Goal: Contribute content

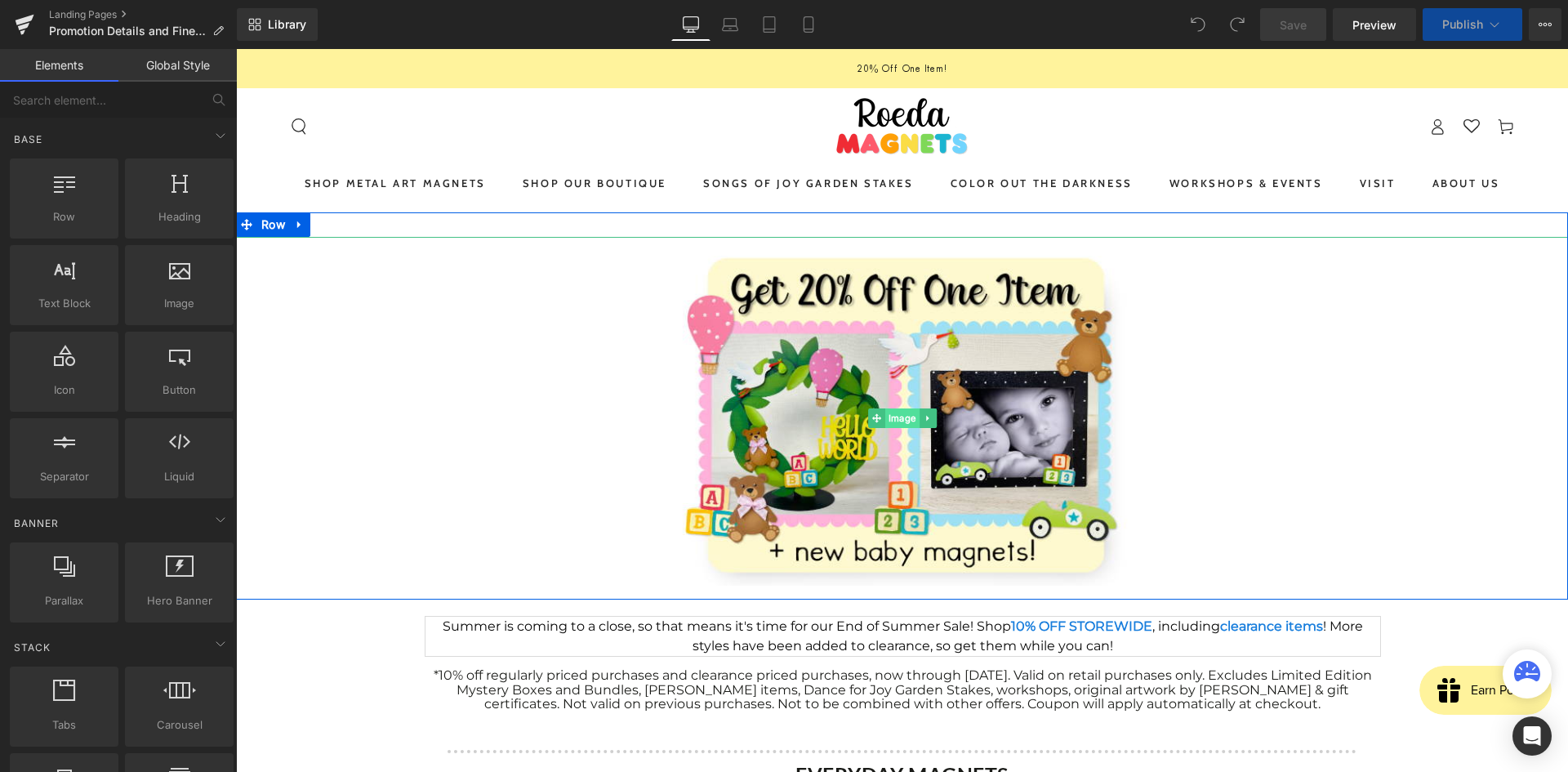
click at [900, 415] on span "Image" at bounding box center [903, 419] width 35 height 20
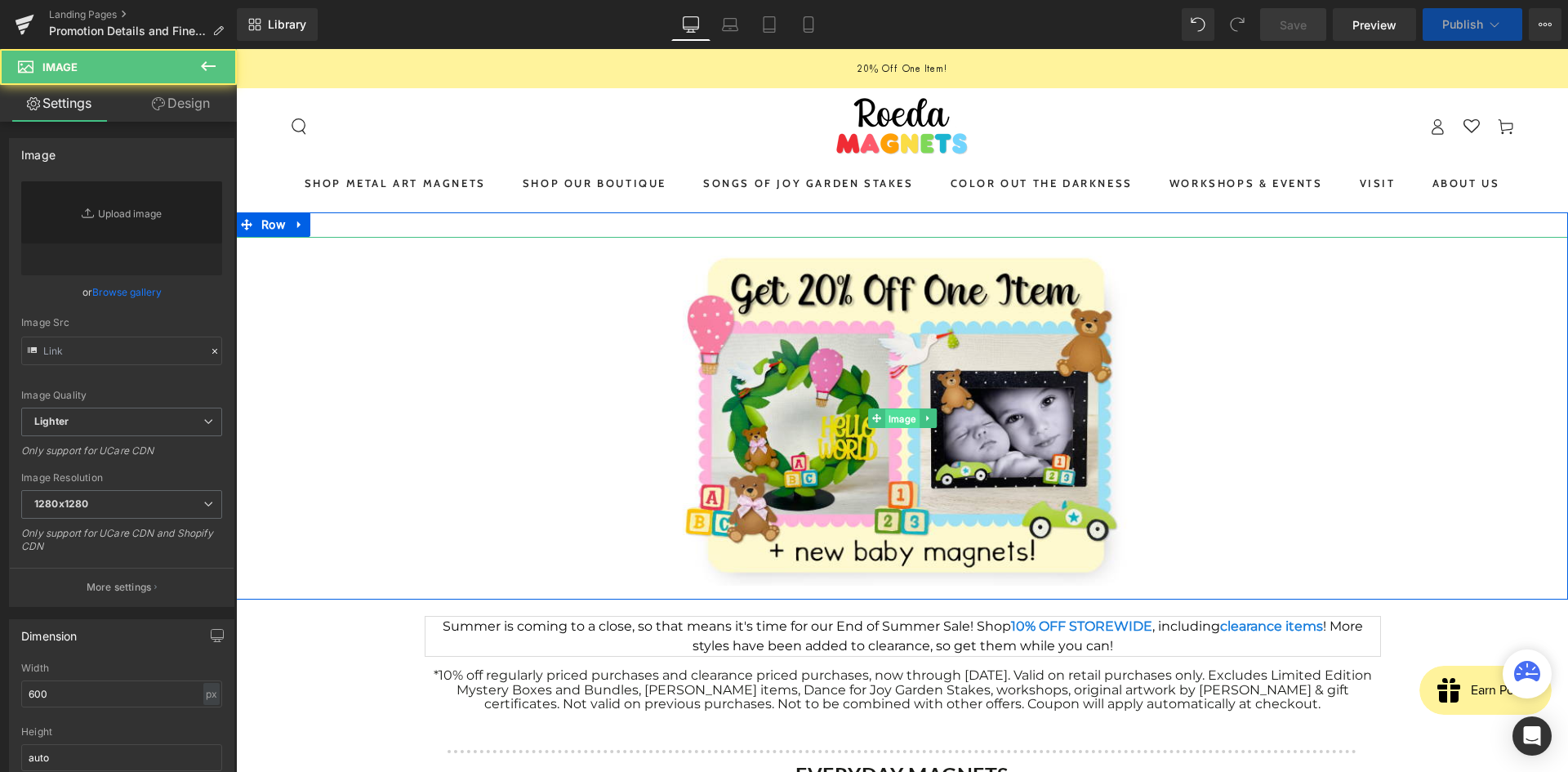
type input "[URL][DOMAIN_NAME]"
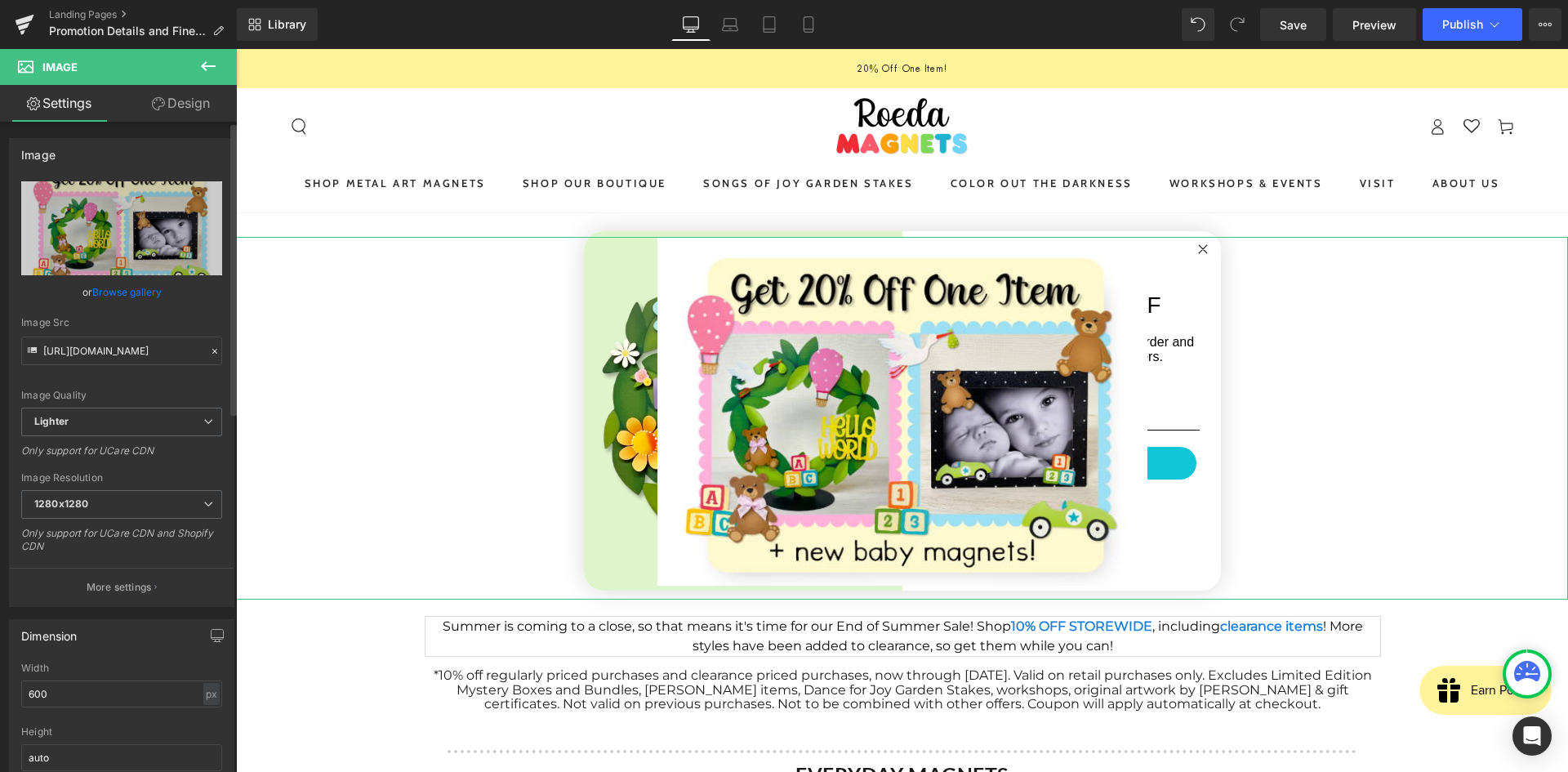
click at [209, 351] on icon at bounding box center [214, 351] width 12 height 12
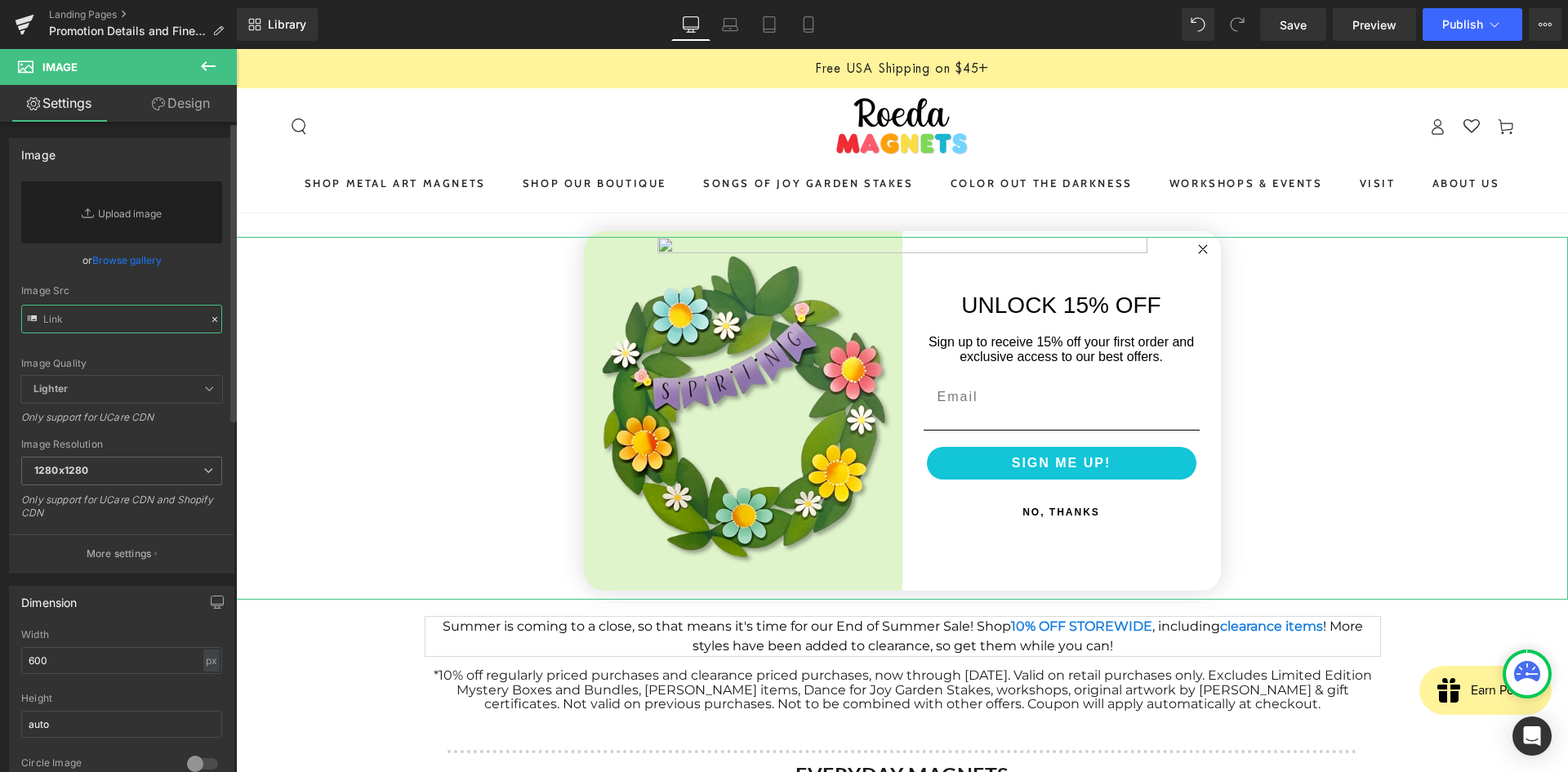
click at [114, 328] on input "text" at bounding box center [121, 318] width 201 height 28
paste input "[URL][DOMAIN_NAME]"
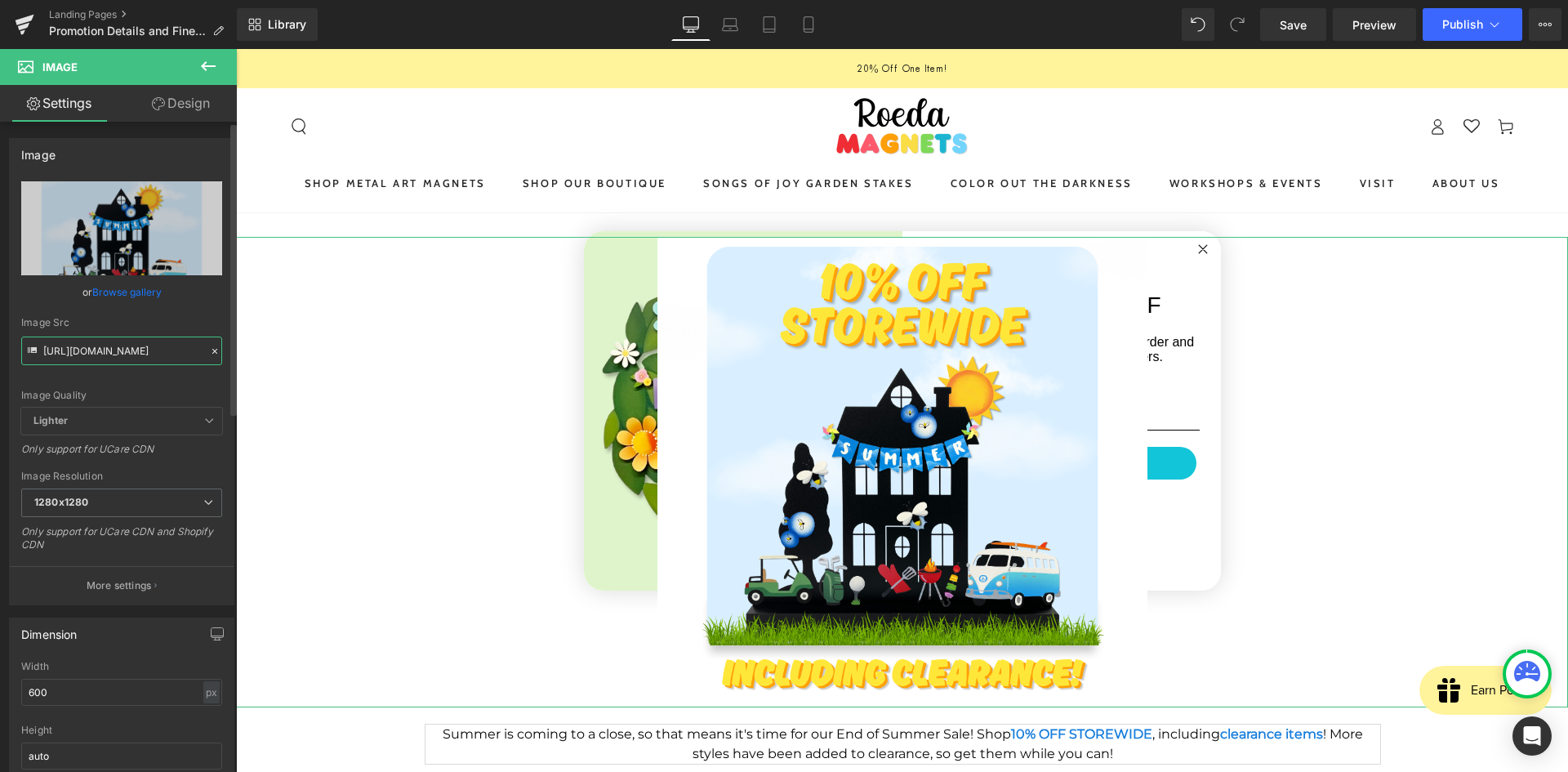
type input "[URL][DOMAIN_NAME]"
click at [124, 387] on div "Image Quality Lighter Lightest Lighter Lighter Lightest Only support for UCare …" at bounding box center [121, 294] width 201 height 226
drag, startPoint x: 1312, startPoint y: 25, endPoint x: 1032, endPoint y: 57, distance: 281.8
click at [1312, 25] on link "Save" at bounding box center [1293, 25] width 66 height 33
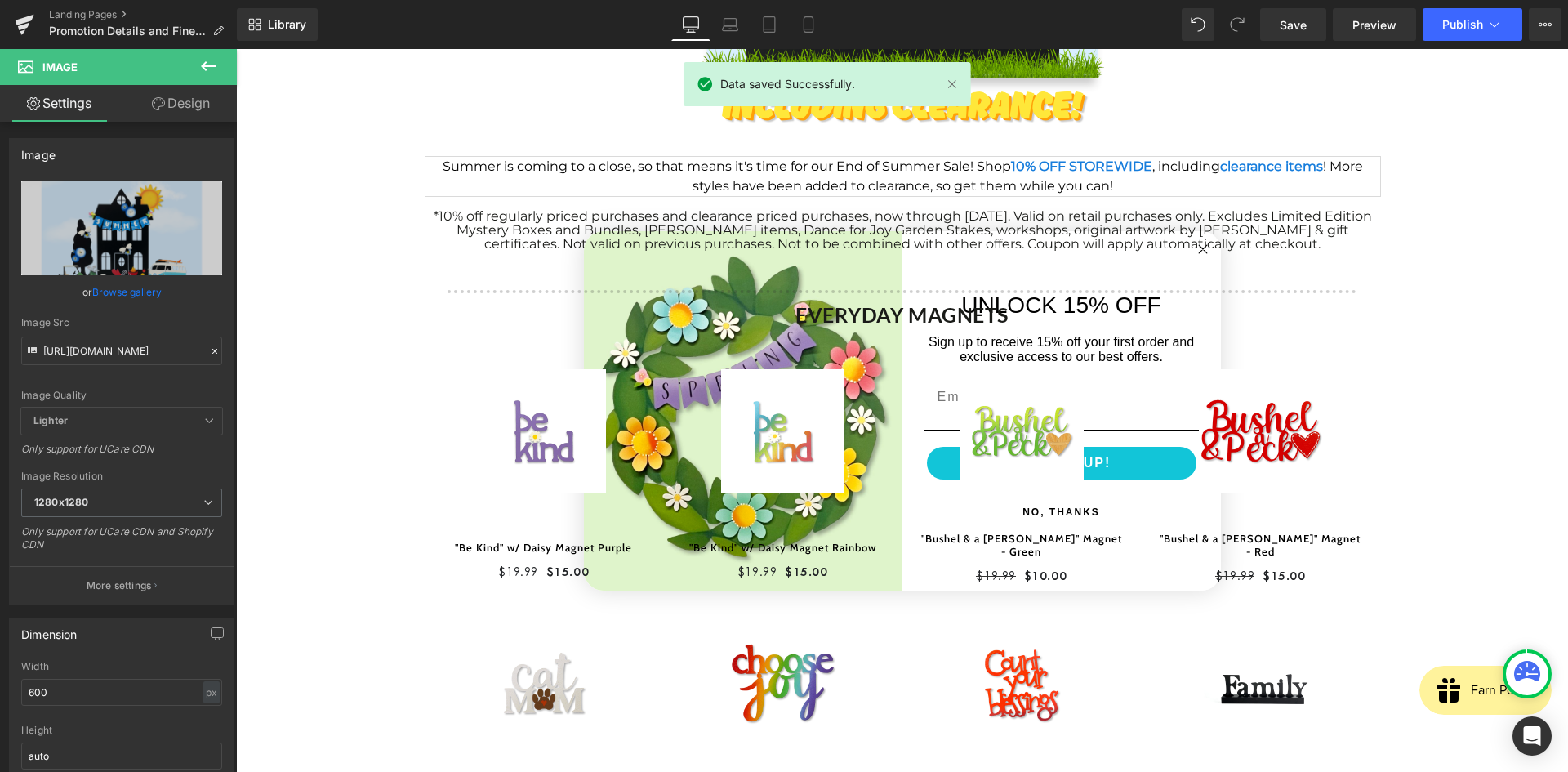
scroll to position [521, 0]
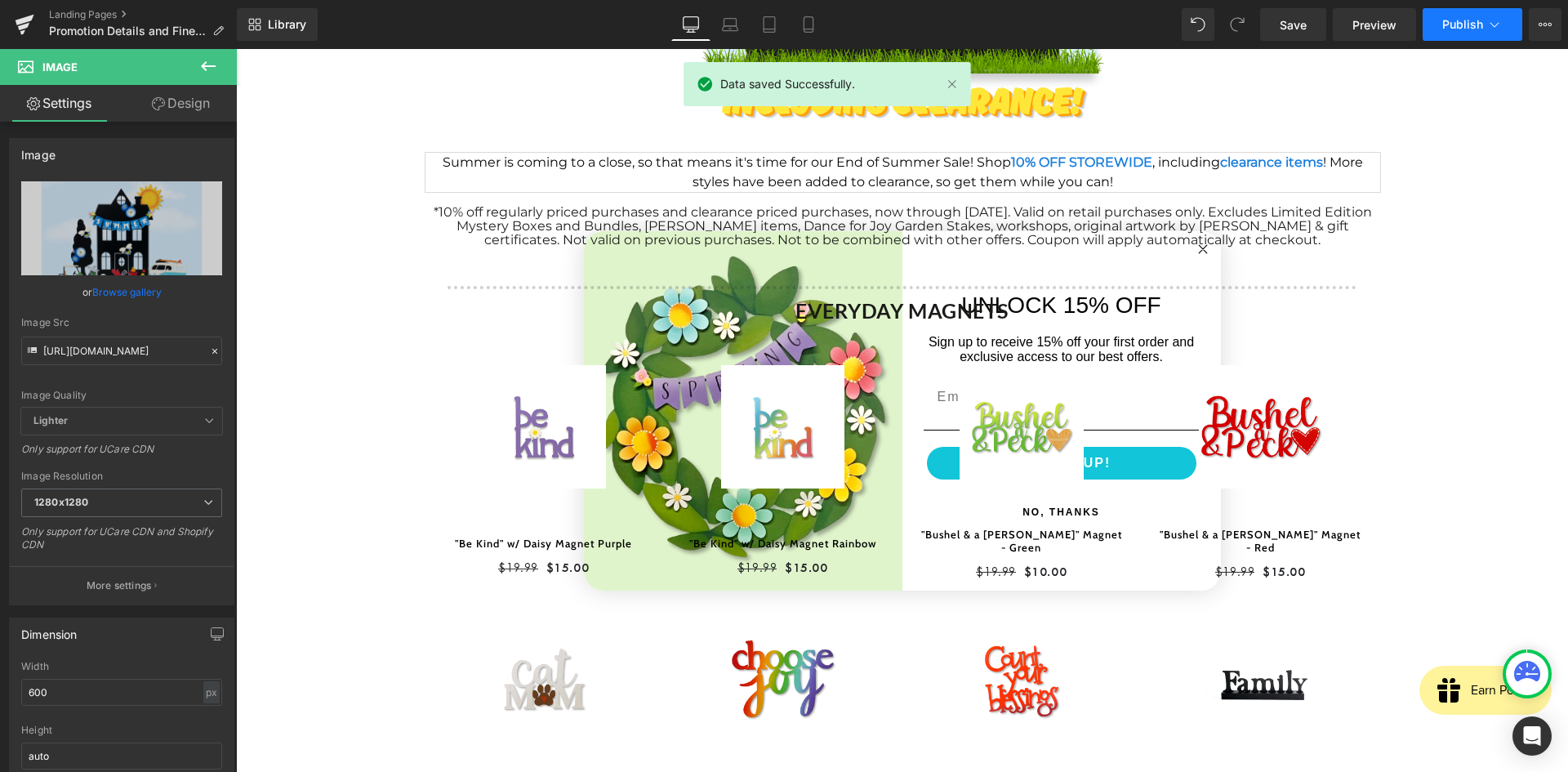
click at [1476, 18] on span "Publish" at bounding box center [1463, 25] width 41 height 13
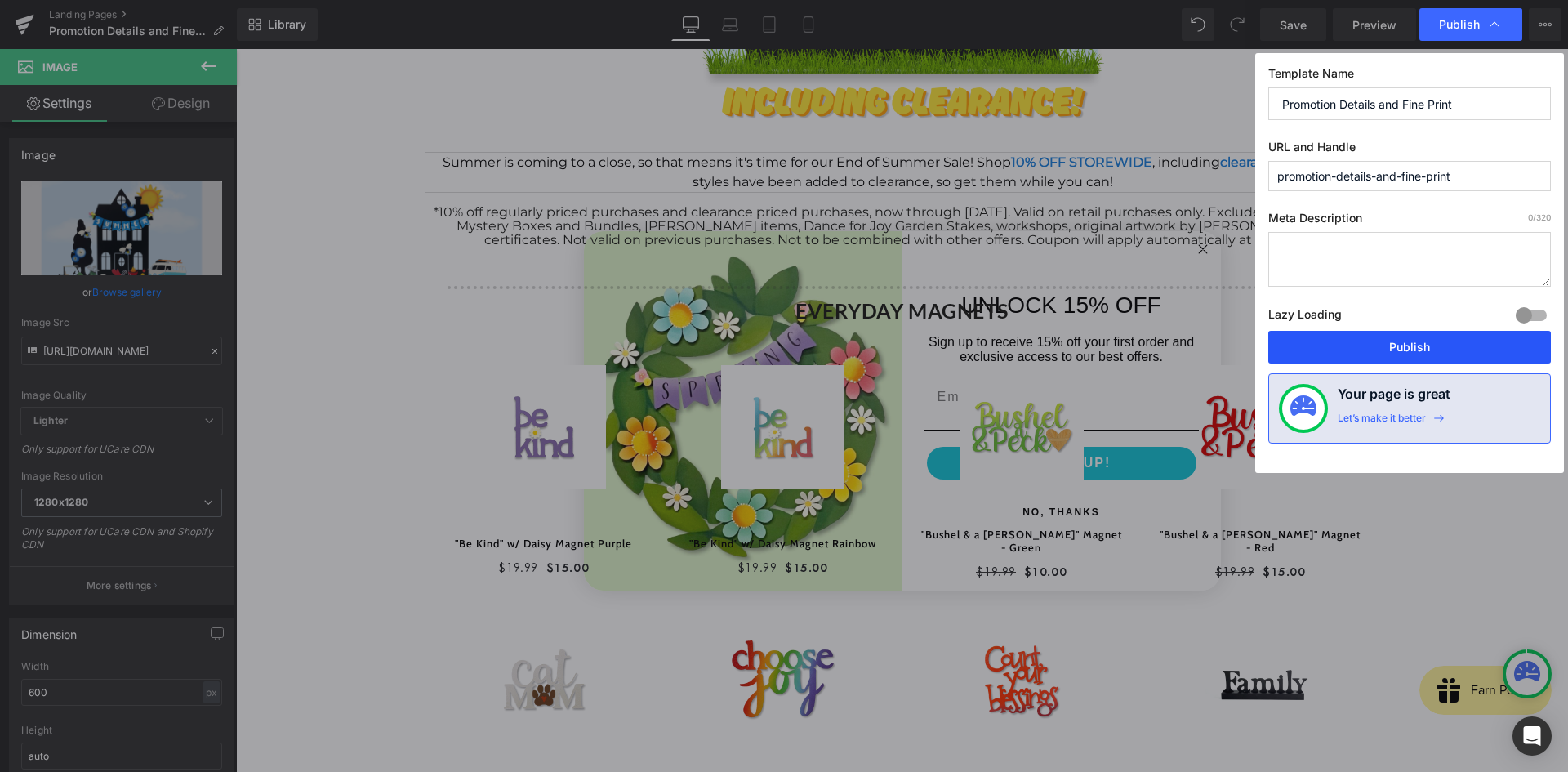
drag, startPoint x: 1381, startPoint y: 345, endPoint x: 1038, endPoint y: 373, distance: 344.1
click at [1381, 345] on button "Publish" at bounding box center [1409, 347] width 283 height 33
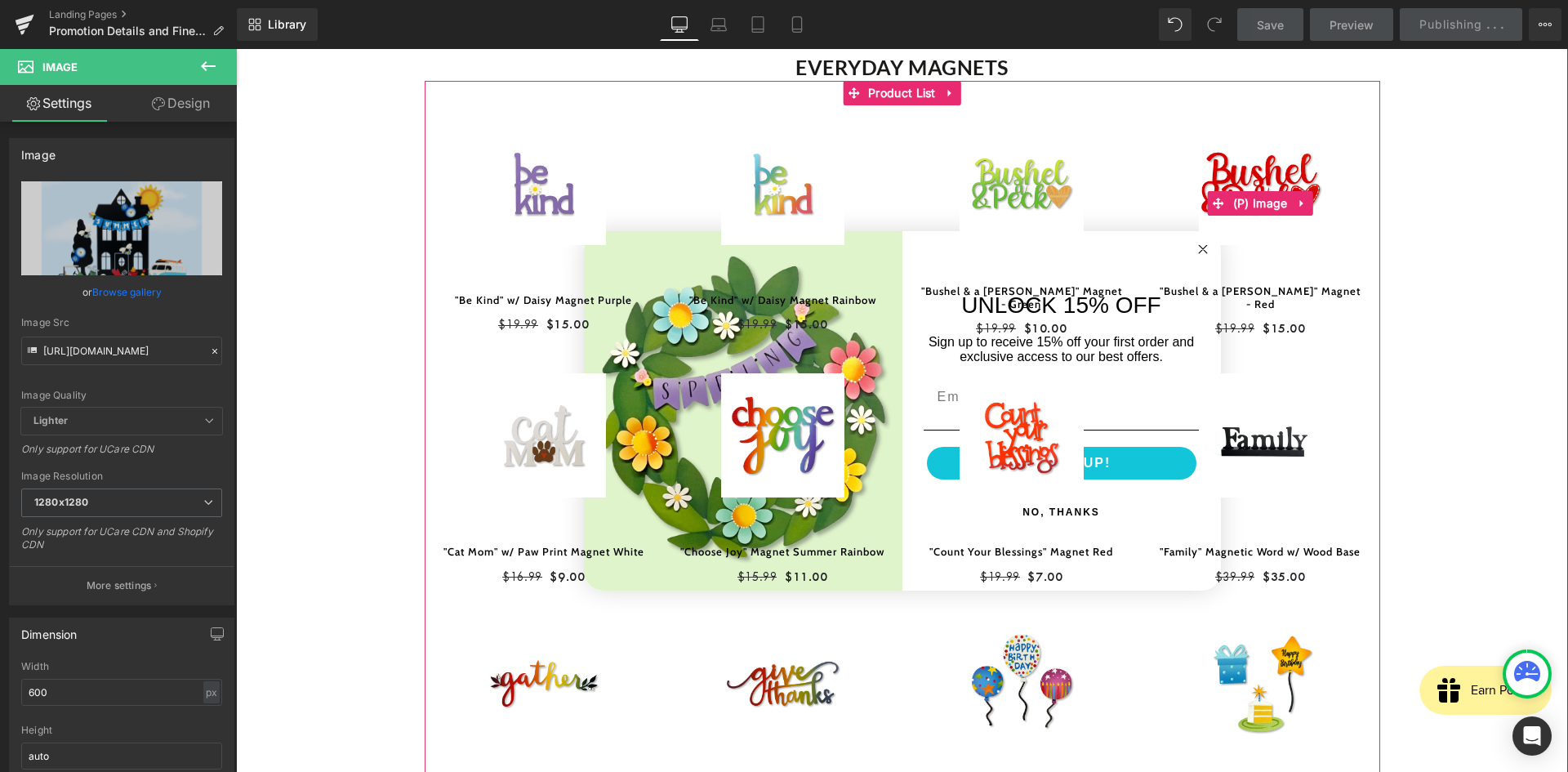
scroll to position [847, 0]
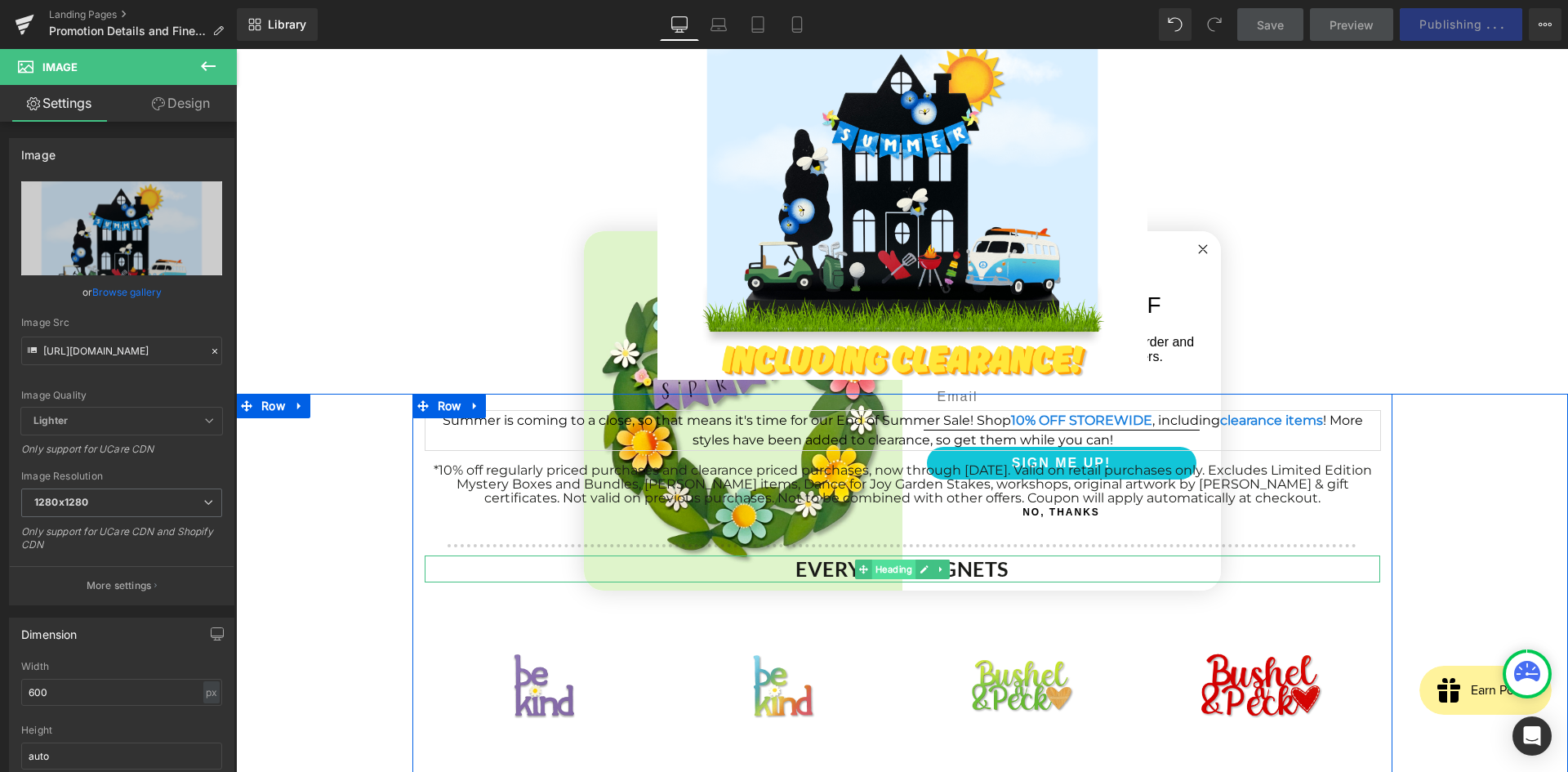
scroll to position [276, 0]
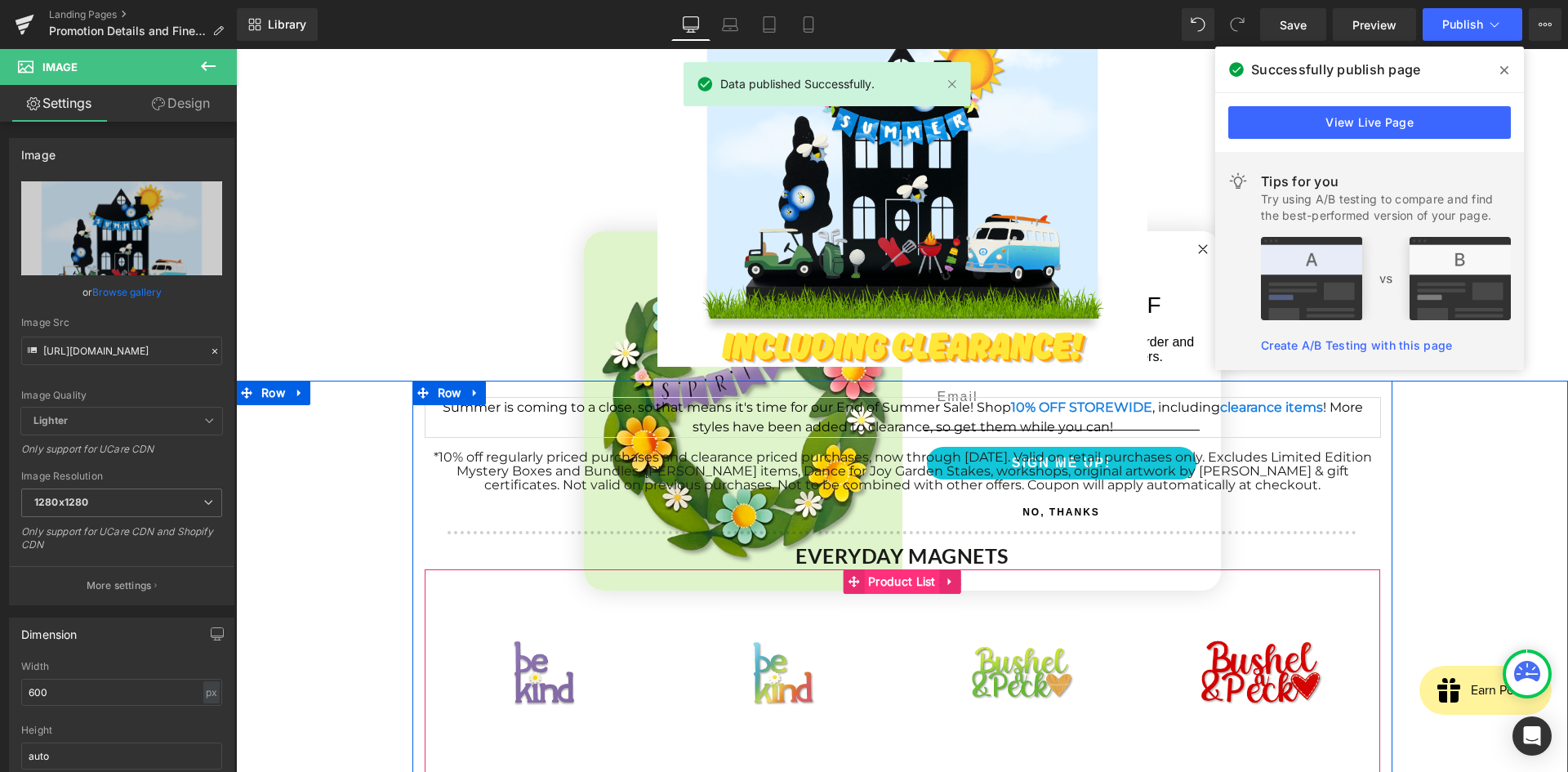
click at [888, 580] on span "Product List" at bounding box center [902, 581] width 76 height 25
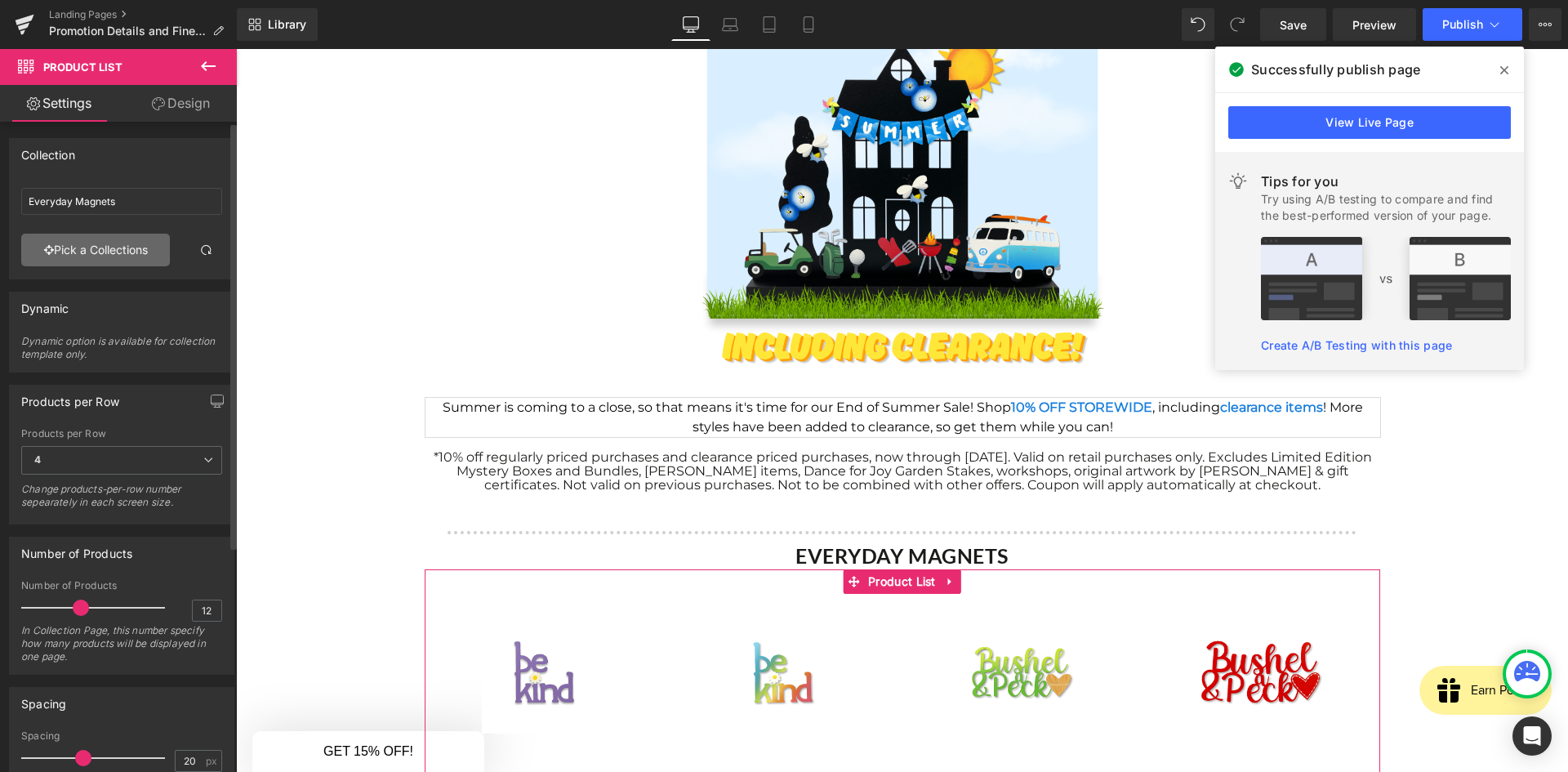
click at [65, 238] on link "Pick a Collections" at bounding box center [95, 250] width 149 height 33
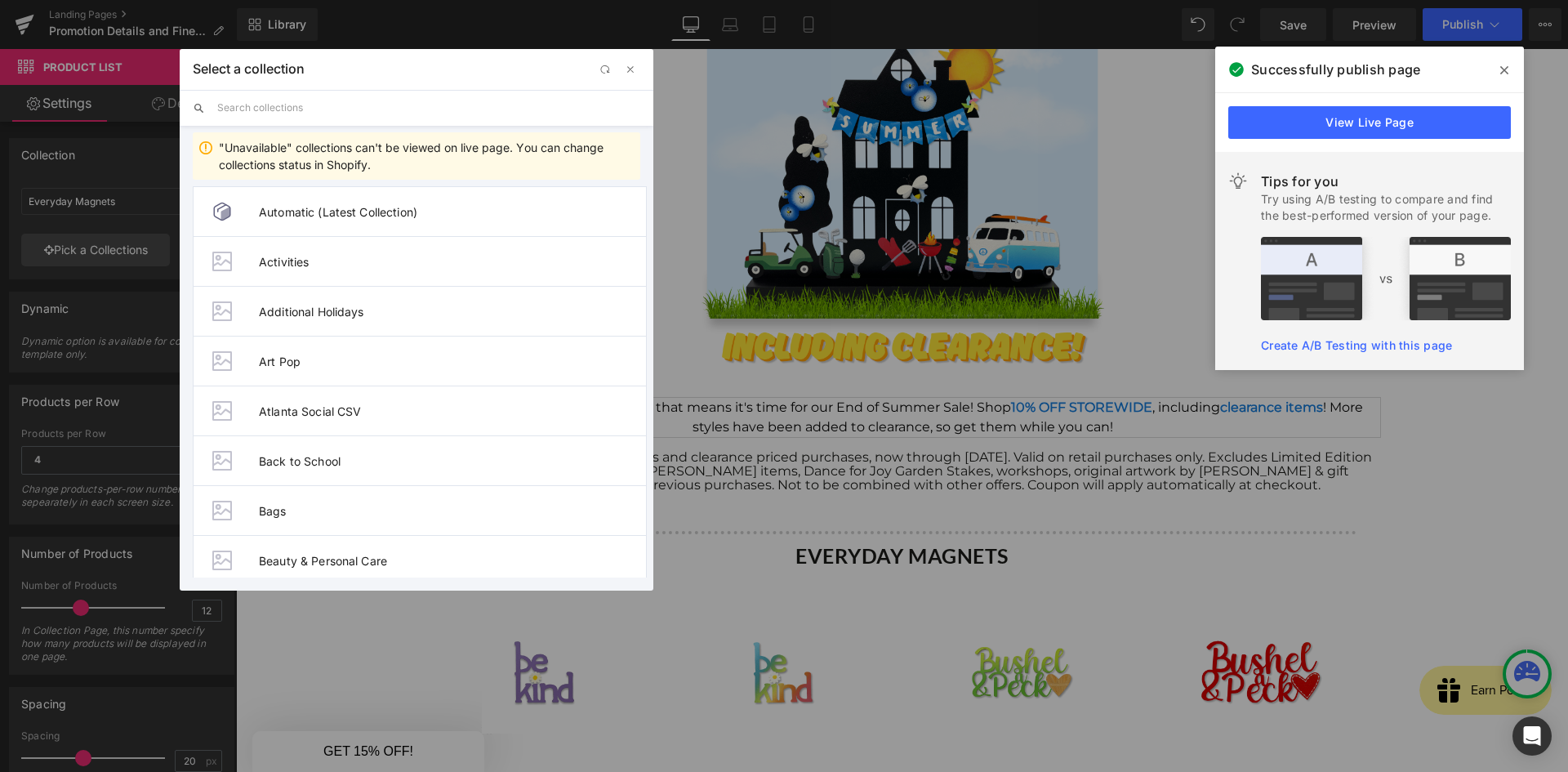
click at [239, 110] on input "text" at bounding box center [429, 108] width 423 height 36
type input "sale"
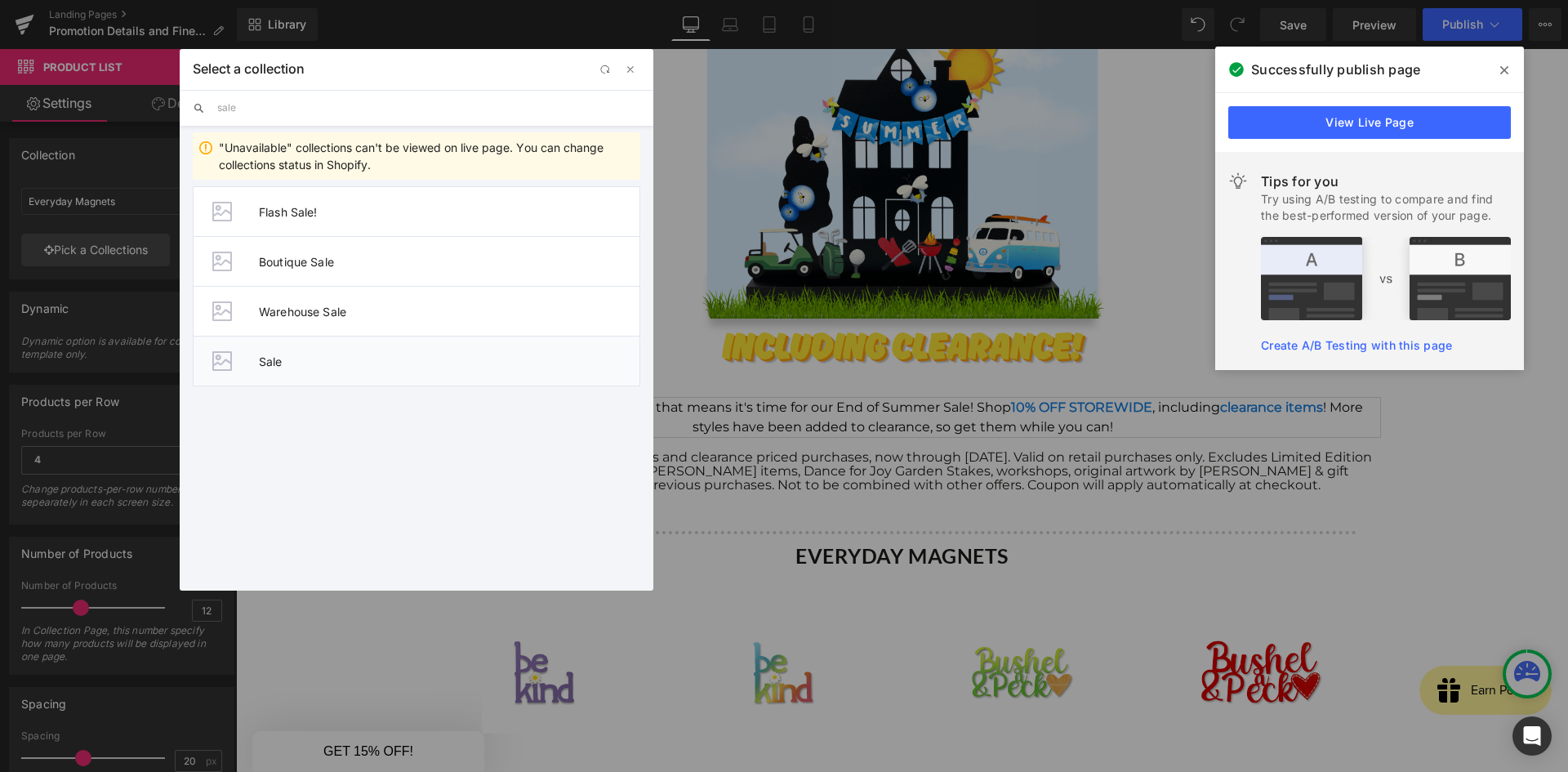
click at [0, 0] on span "Sale" at bounding box center [0, 0] width 0 height 0
type input "Sale"
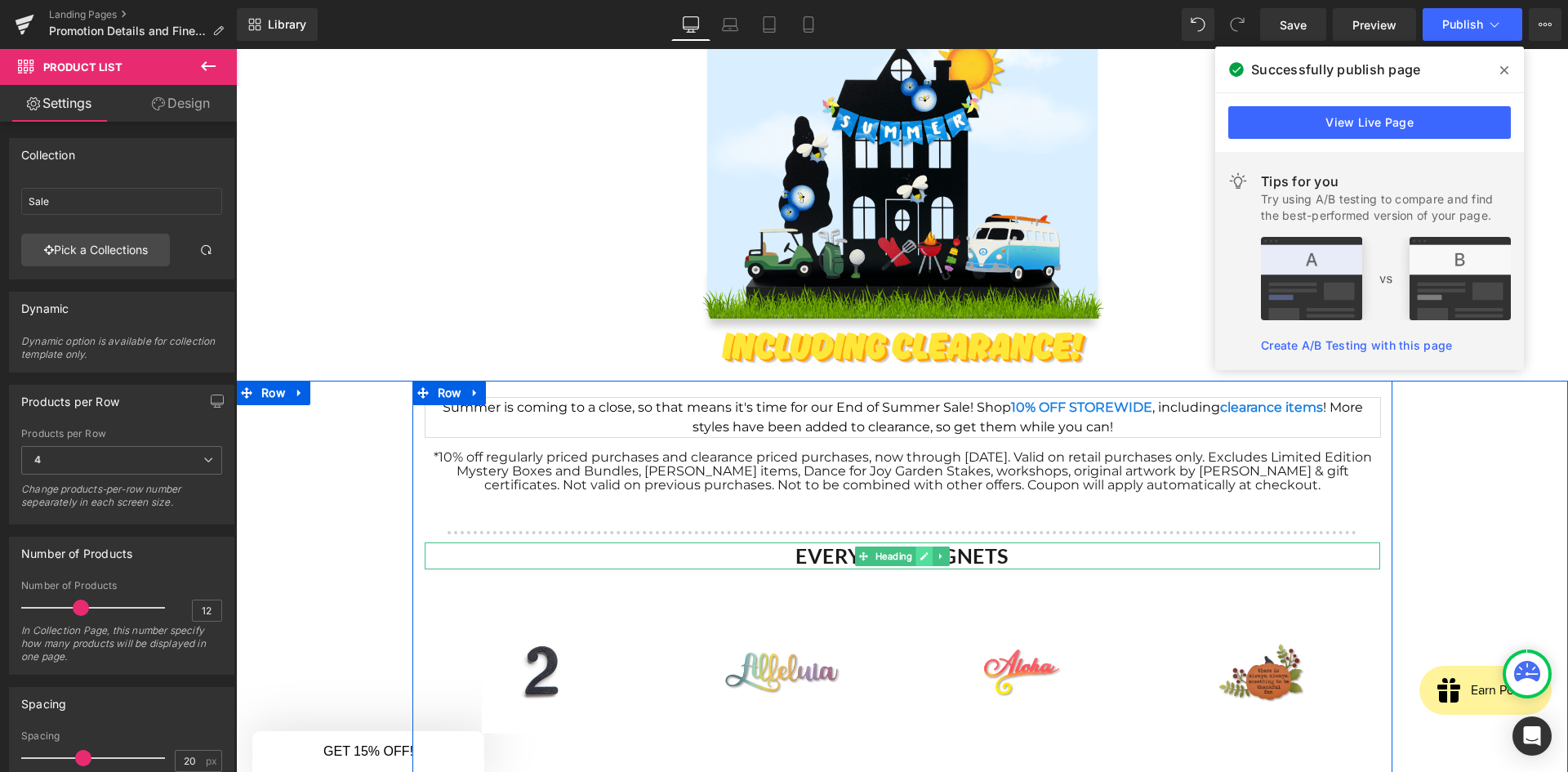
click at [916, 559] on link at bounding box center [924, 556] width 17 height 20
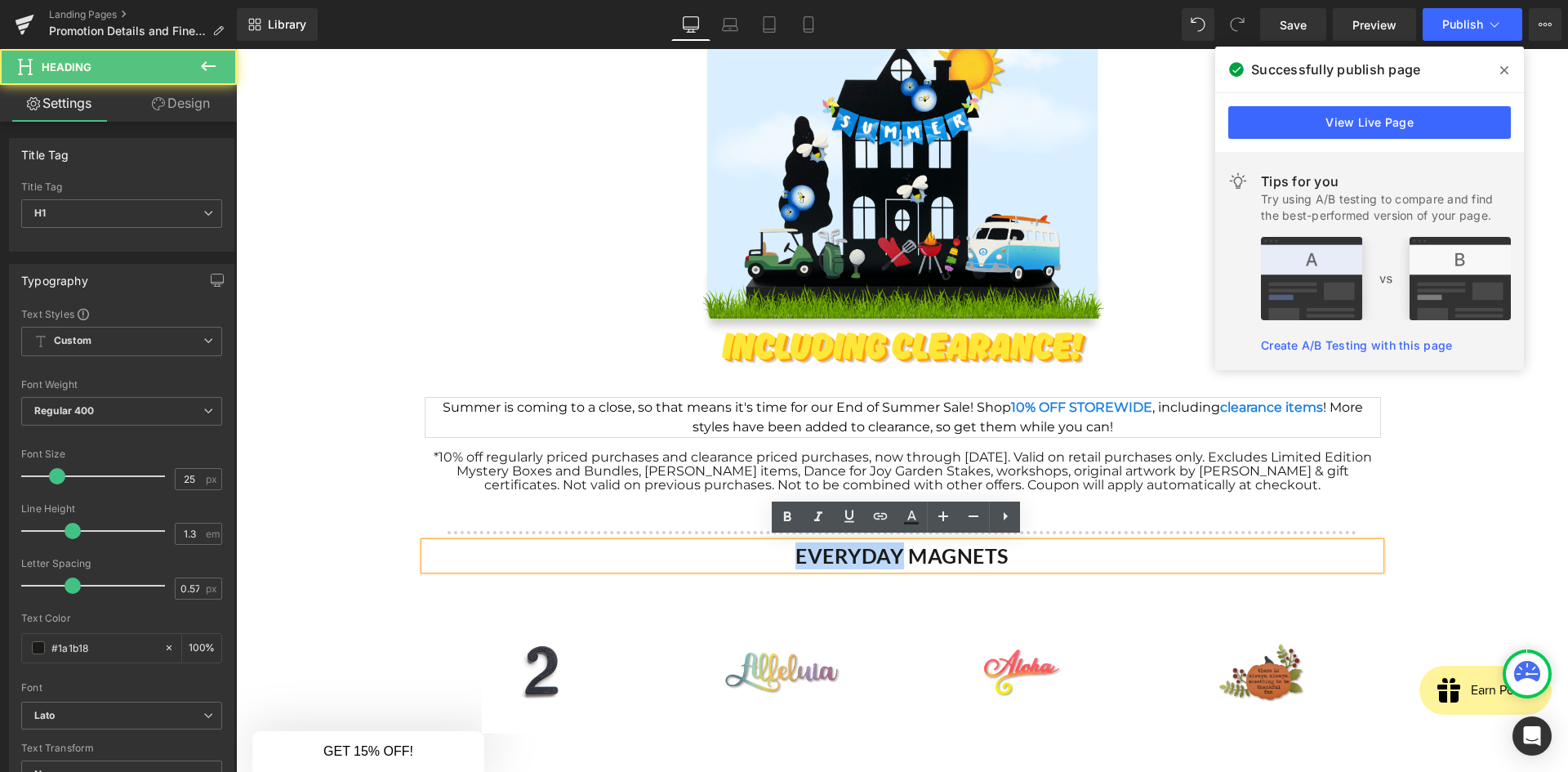
drag, startPoint x: 791, startPoint y: 553, endPoint x: 896, endPoint y: 553, distance: 105.0
click at [896, 553] on strong "EVERYDAY MAGNETS" at bounding box center [902, 555] width 213 height 25
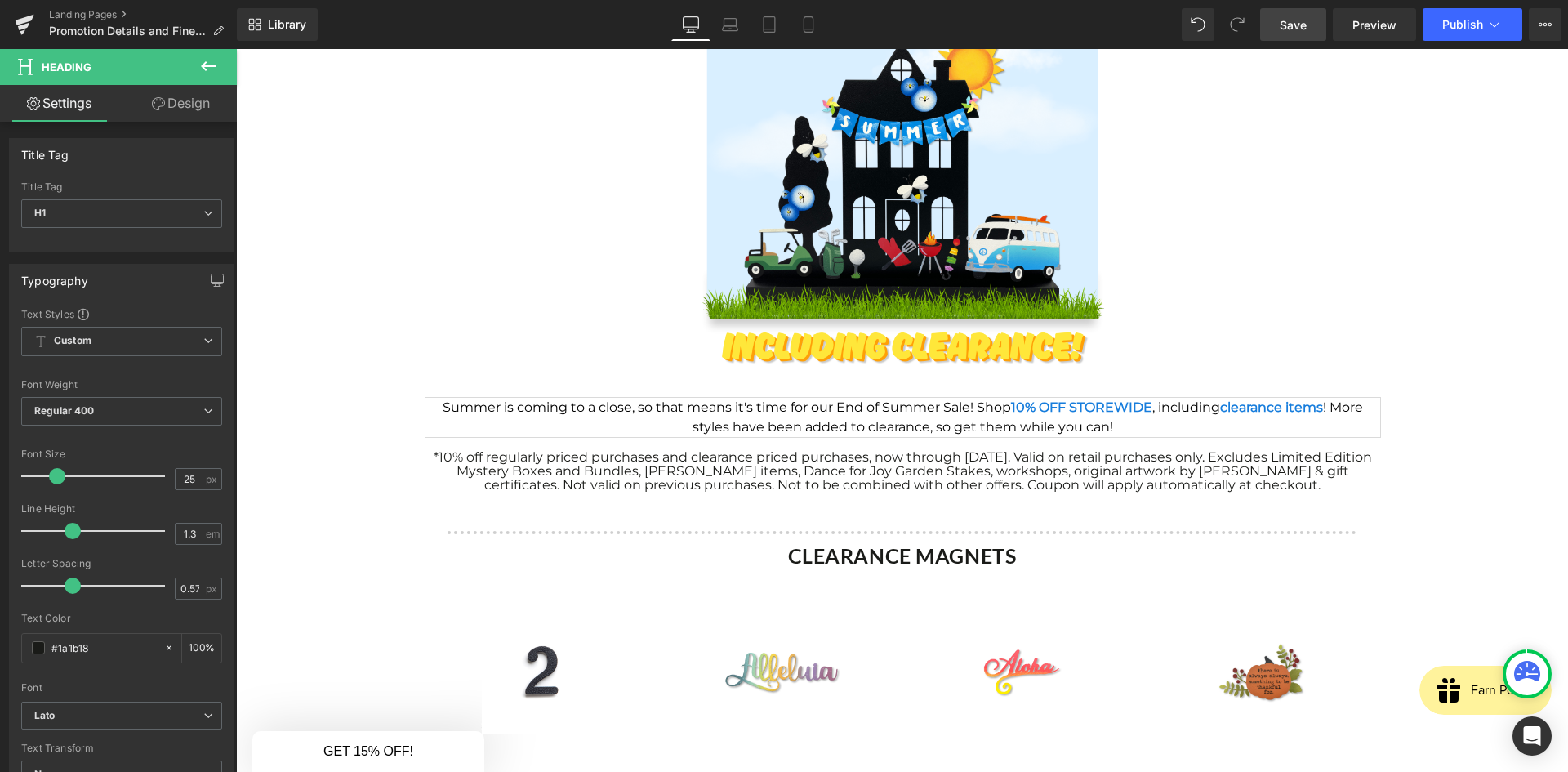
click at [1291, 28] on span "Save" at bounding box center [1294, 25] width 27 height 17
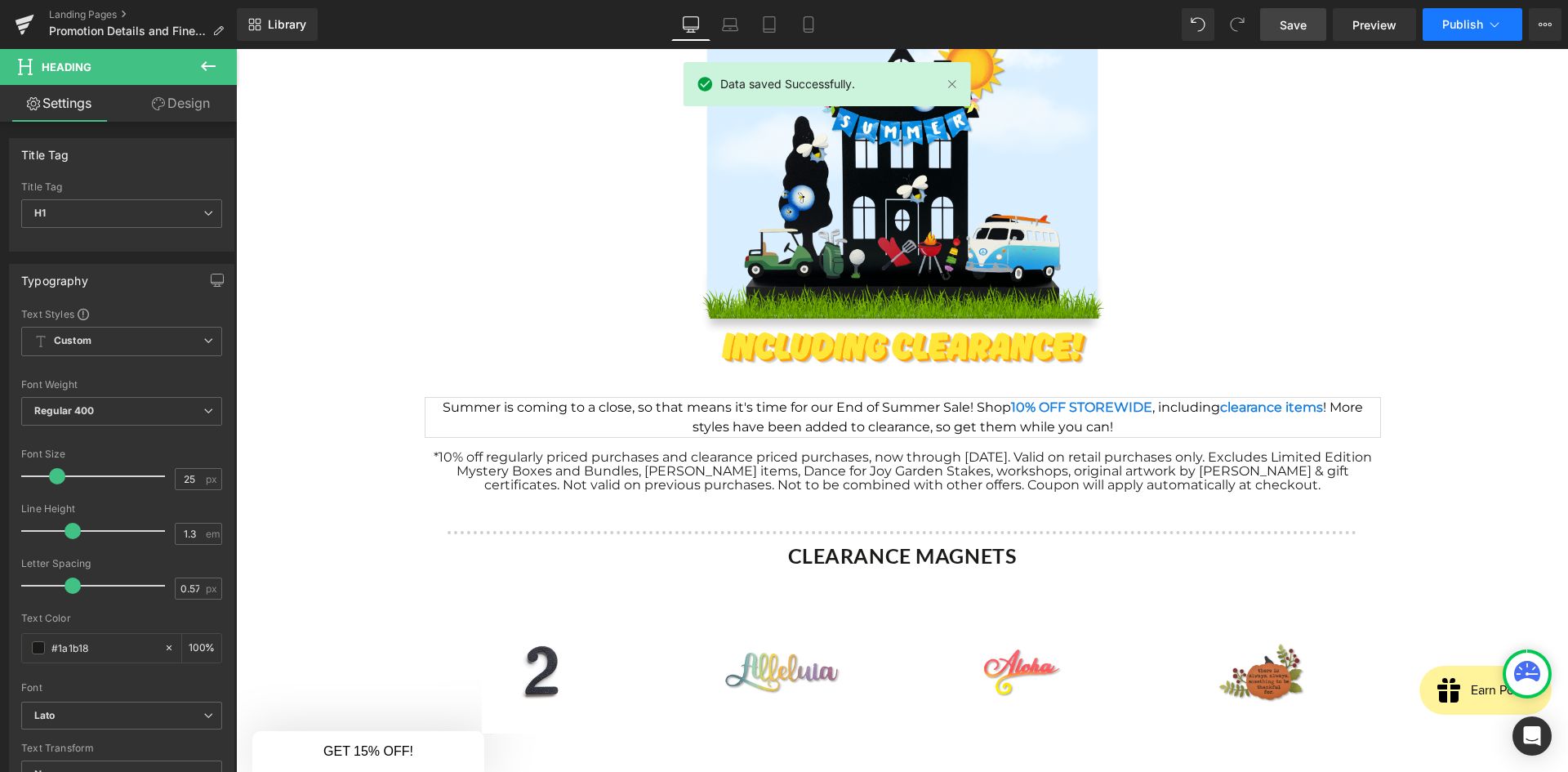
click at [1461, 25] on span "Publish" at bounding box center [1463, 25] width 41 height 13
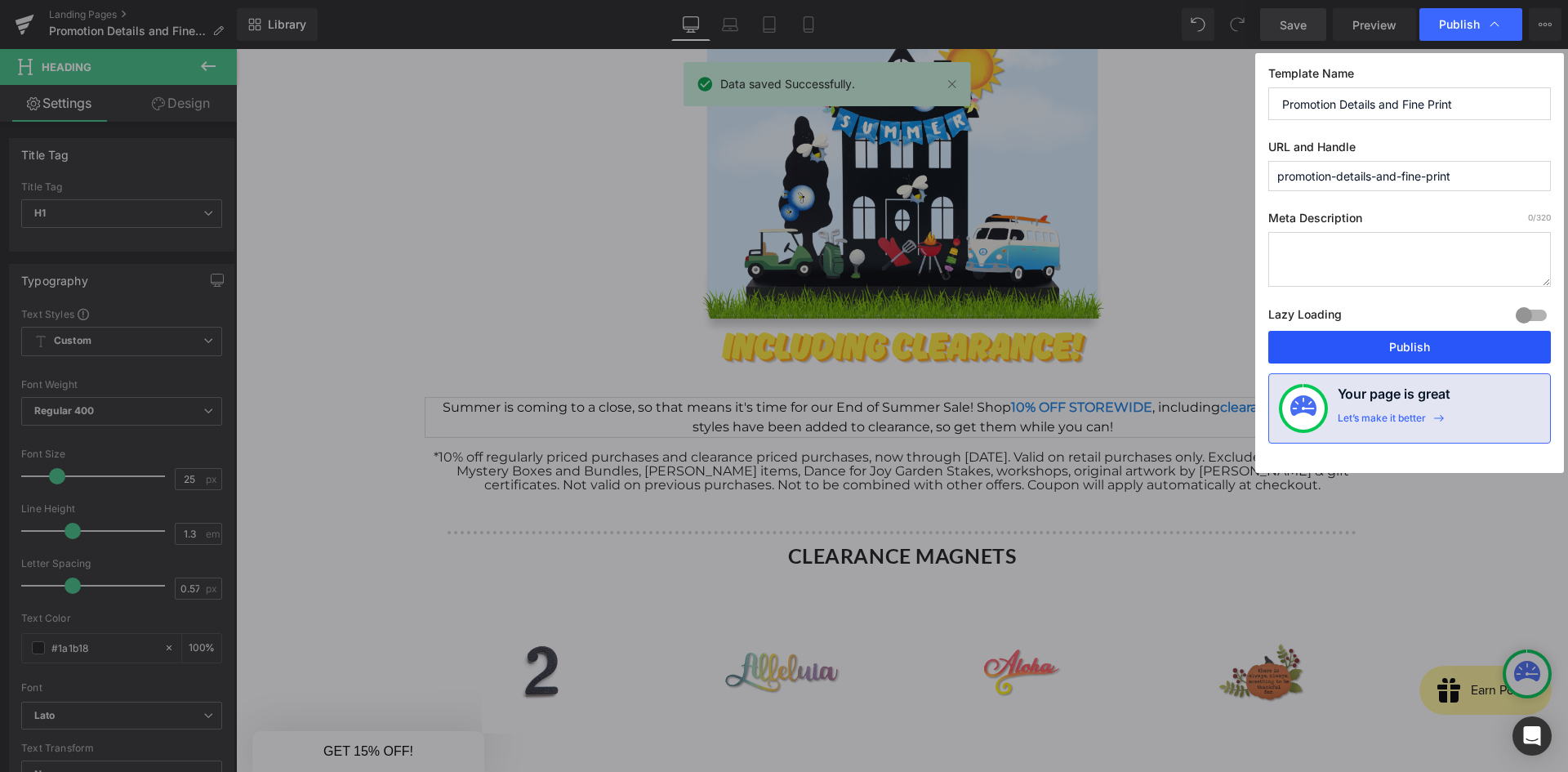
click at [1408, 336] on button "Publish" at bounding box center [1409, 347] width 283 height 33
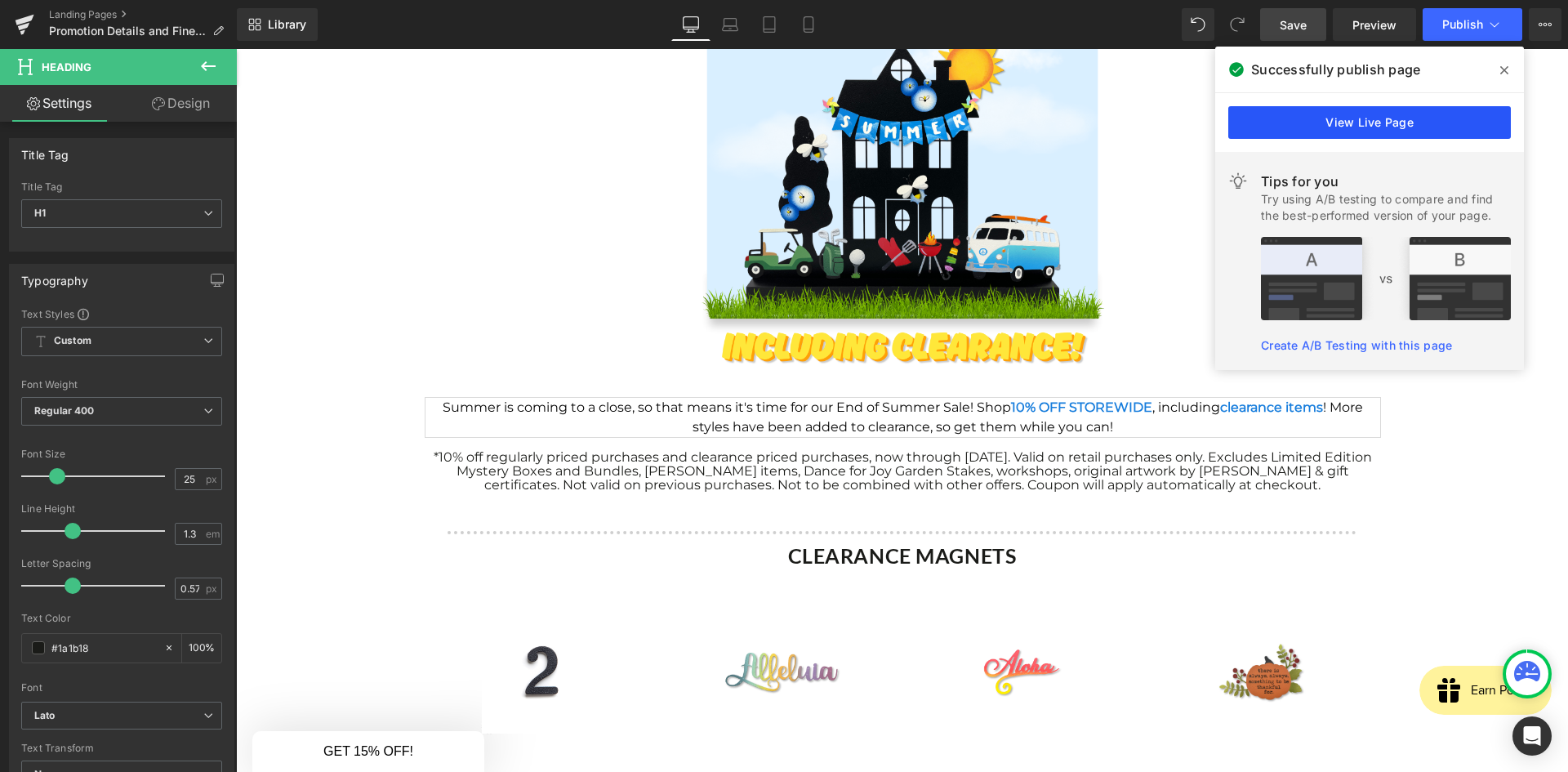
click at [1377, 121] on link "View Live Page" at bounding box center [1369, 123] width 283 height 33
